Goal: Task Accomplishment & Management: Complete application form

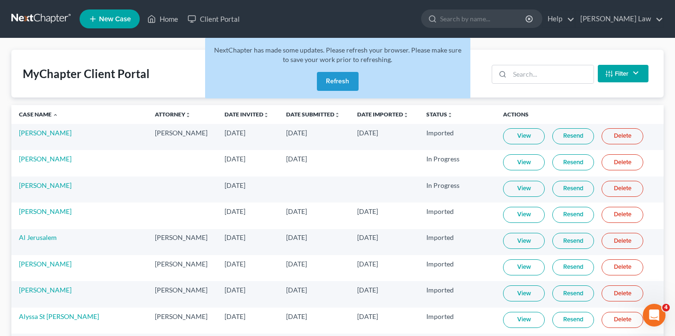
click at [341, 83] on button "Refresh" at bounding box center [338, 81] width 42 height 19
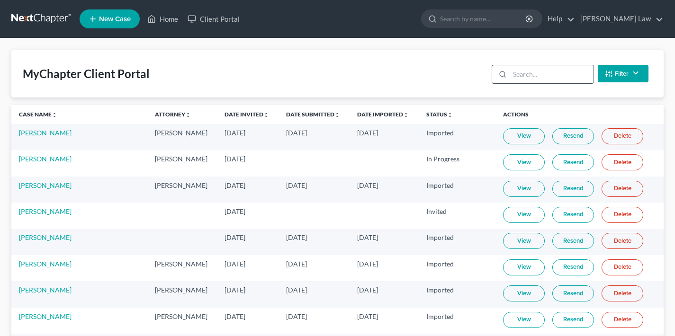
click at [529, 72] on input "search" at bounding box center [552, 74] width 84 height 18
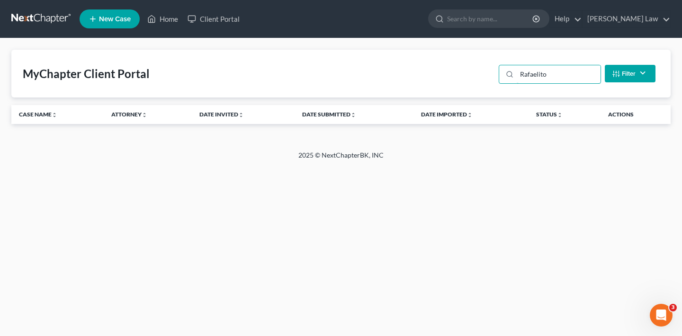
type input "Rafaelito"
drag, startPoint x: 528, startPoint y: 74, endPoint x: 493, endPoint y: 74, distance: 35.0
click at [493, 74] on div "MyChapter Client Portal Rafaelito Filter Status Filter... Invited In Progress R…" at bounding box center [340, 74] width 659 height 48
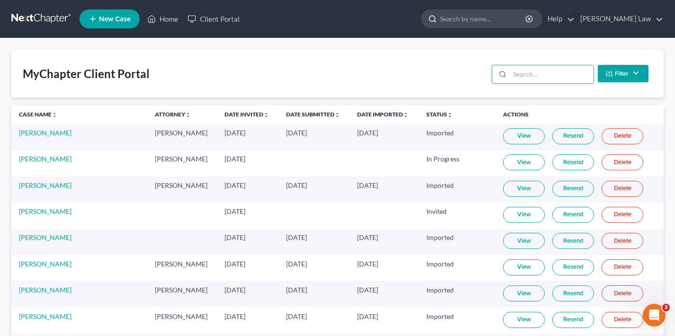
click at [500, 22] on input "search" at bounding box center [483, 19] width 87 height 18
type input "rafaelito"
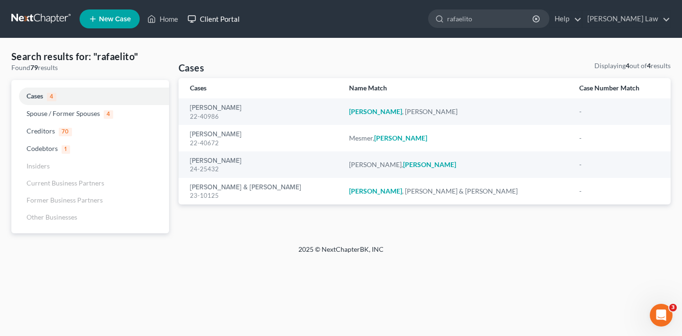
click at [223, 19] on link "Client Portal" at bounding box center [214, 18] width 62 height 17
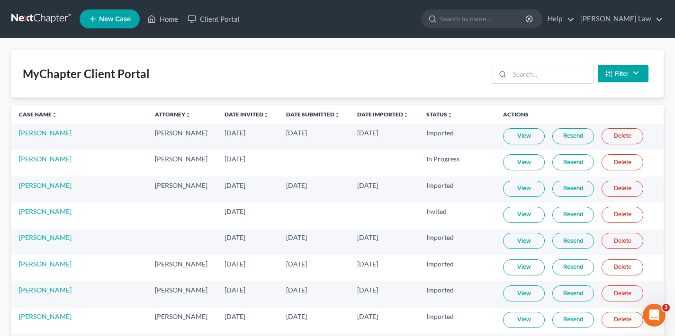
click at [115, 19] on span "New Case" at bounding box center [115, 19] width 32 height 7
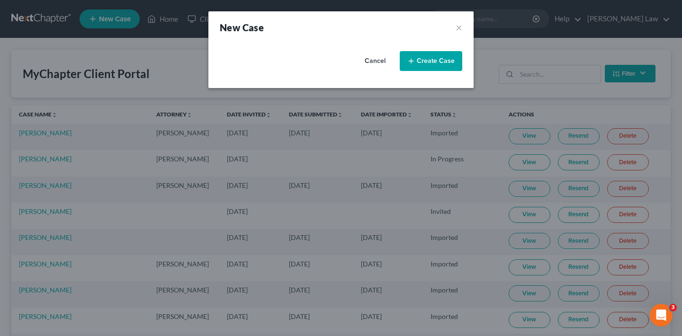
select select "9"
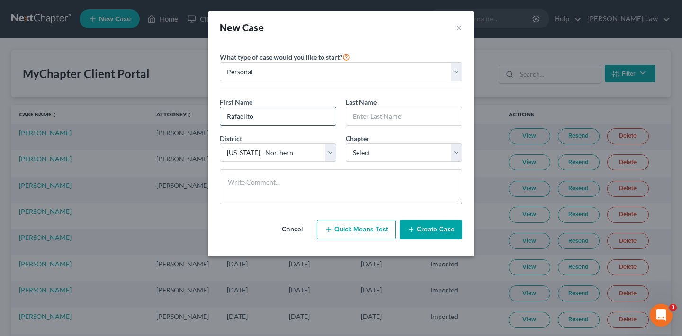
type input "Rafaelito"
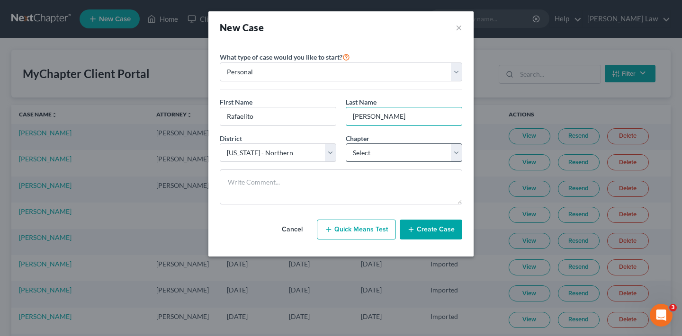
type input "[PERSON_NAME]"
select select "0"
click at [439, 228] on button "Create Case" at bounding box center [431, 230] width 63 height 20
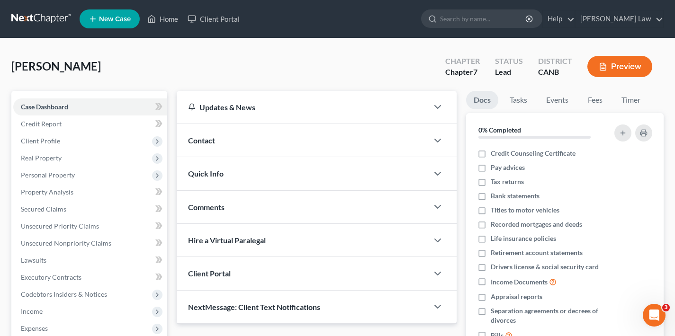
click at [243, 136] on div "Contact" at bounding box center [302, 140] width 251 height 33
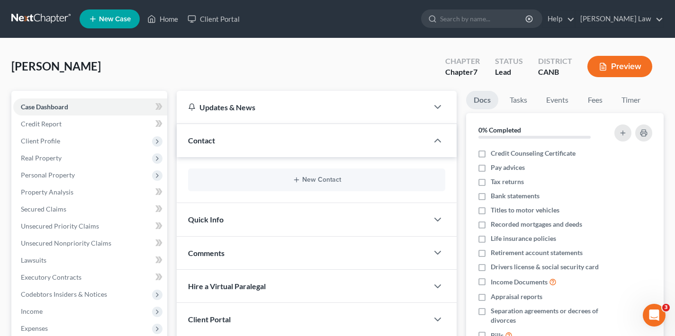
click at [303, 174] on div "New Contact" at bounding box center [316, 180] width 257 height 23
click at [308, 181] on button "New Contact" at bounding box center [317, 180] width 242 height 8
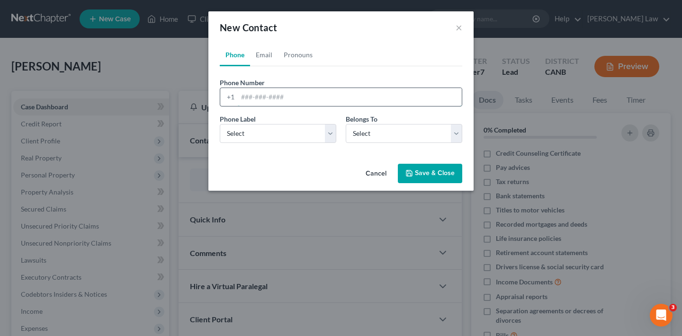
paste input "tel:[PHONE_NUMBER]"
drag, startPoint x: 257, startPoint y: 96, endPoint x: 218, endPoint y: 96, distance: 39.3
click at [218, 96] on div "Phone Number * +1 tel:[PHONE_NUMBER]" at bounding box center [341, 92] width 252 height 29
type input "4158250339"
select select "0"
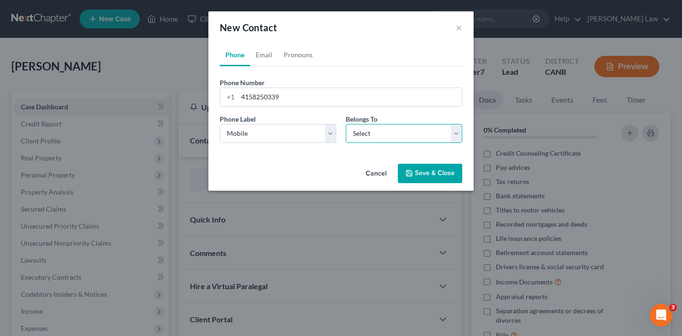
select select "0"
click at [423, 177] on button "Save & Close" at bounding box center [430, 174] width 64 height 20
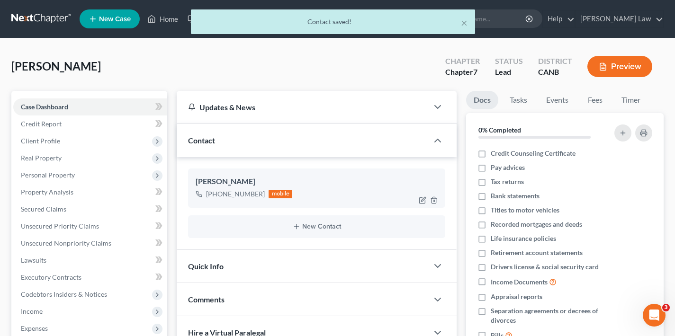
scroll to position [167, 0]
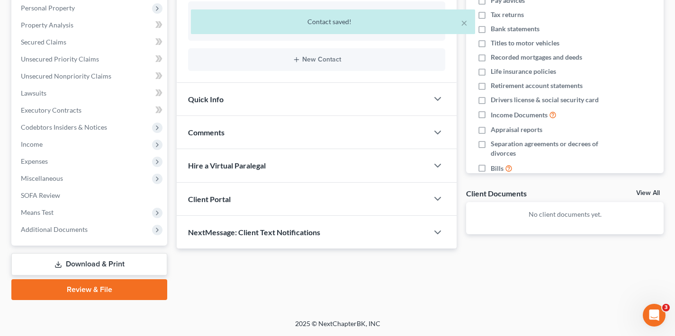
click at [313, 200] on div "Client Portal" at bounding box center [302, 199] width 251 height 33
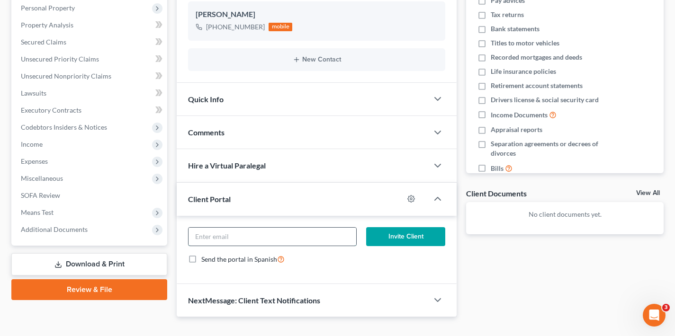
click at [280, 231] on input "email" at bounding box center [271, 237] width 167 height 18
paste input "[EMAIL_ADDRESS][DOMAIN_NAME]"
type input "[EMAIL_ADDRESS][DOMAIN_NAME]"
click at [404, 235] on button "Invite Client" at bounding box center [406, 236] width 80 height 19
